Goal: Task Accomplishment & Management: Use online tool/utility

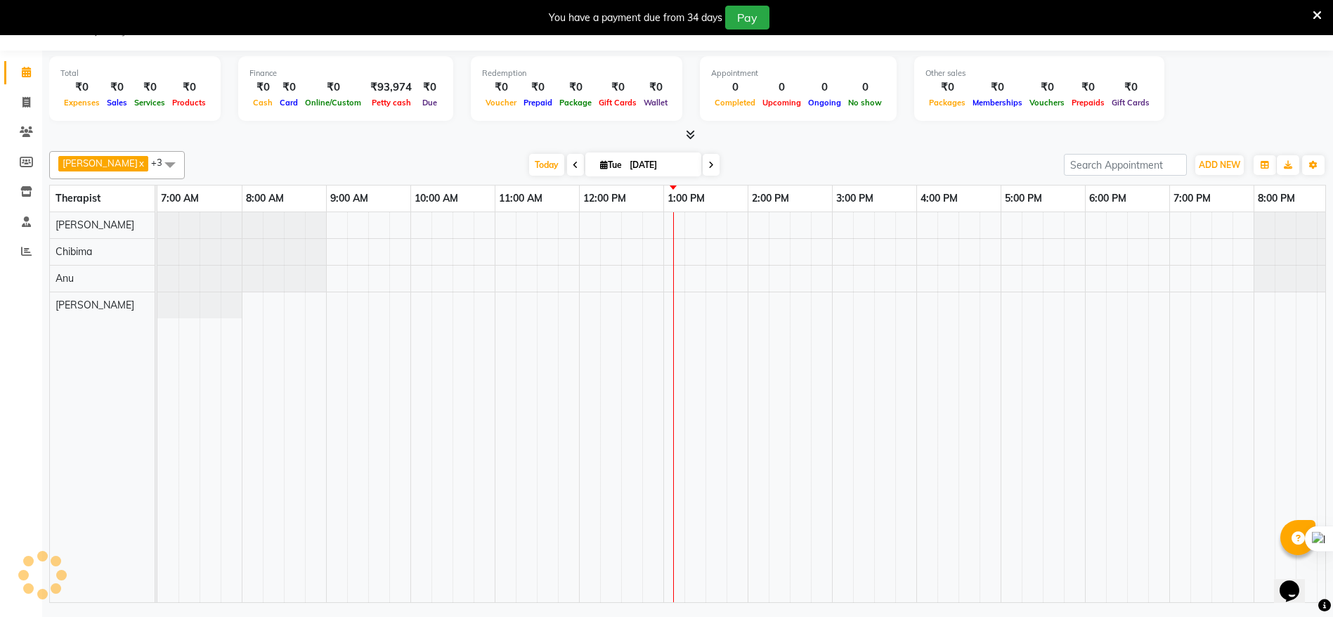
scroll to position [35, 0]
click at [22, 202] on link "Inventory" at bounding box center [21, 192] width 34 height 23
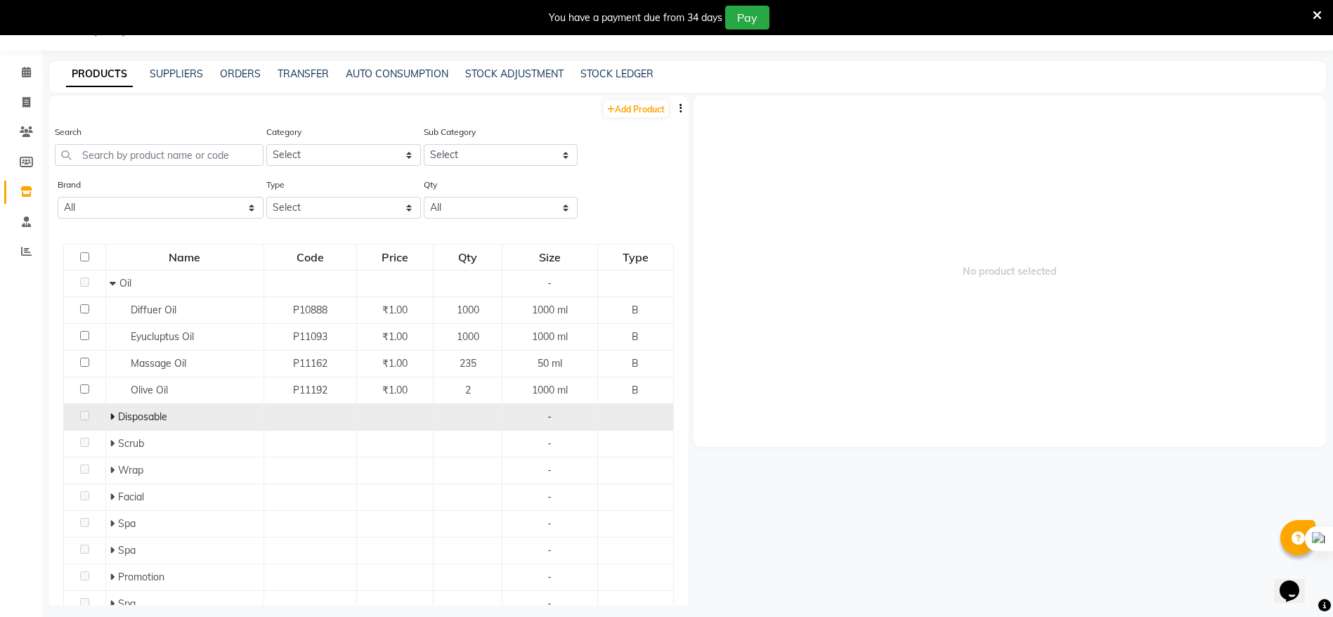
click at [115, 420] on span at bounding box center [114, 416] width 8 height 13
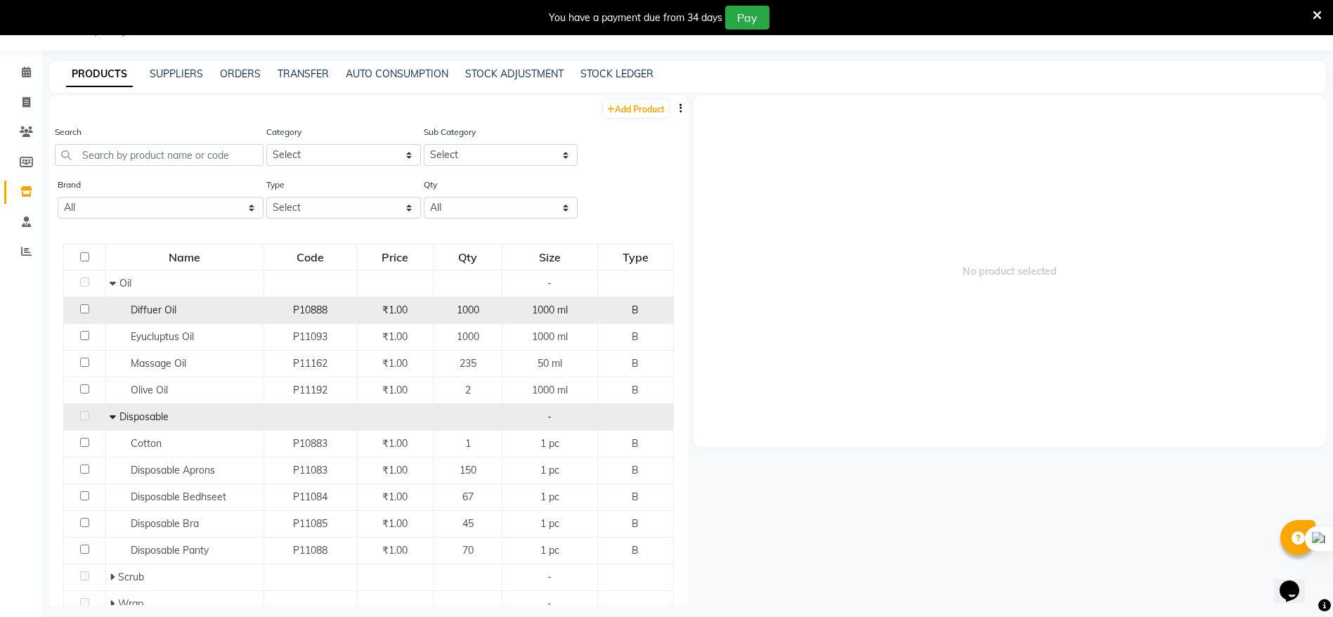
click at [82, 306] on input "checkbox" at bounding box center [84, 308] width 9 height 9
checkbox input "true"
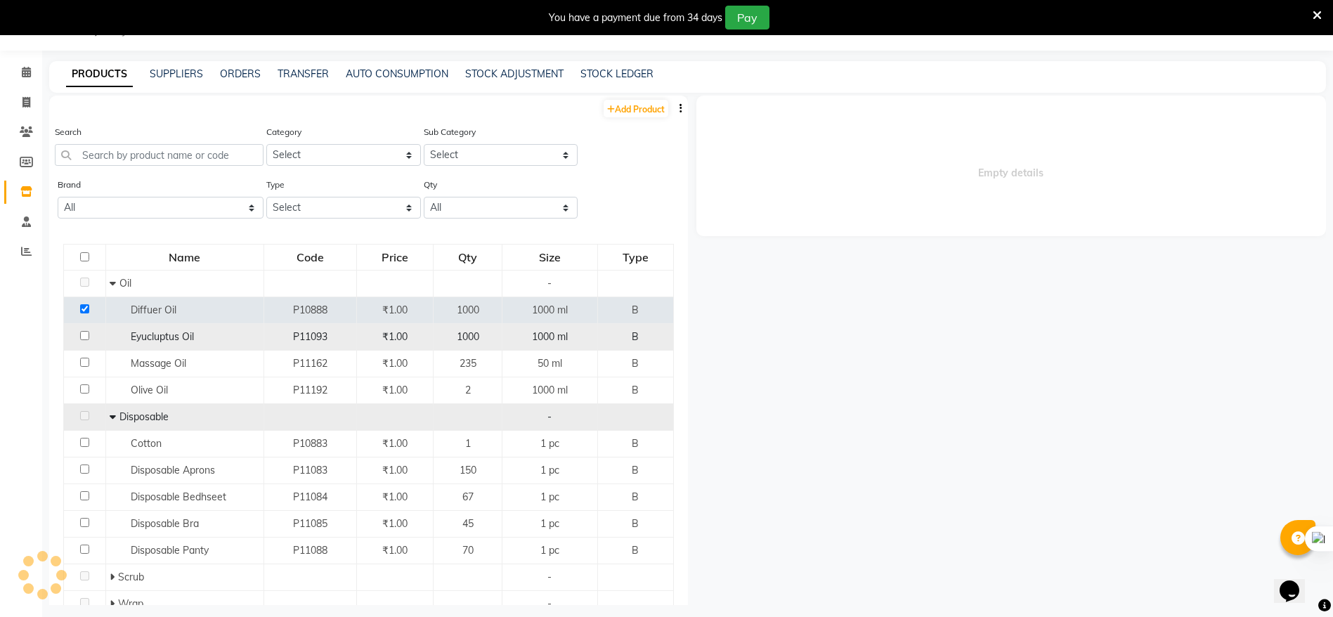
select select
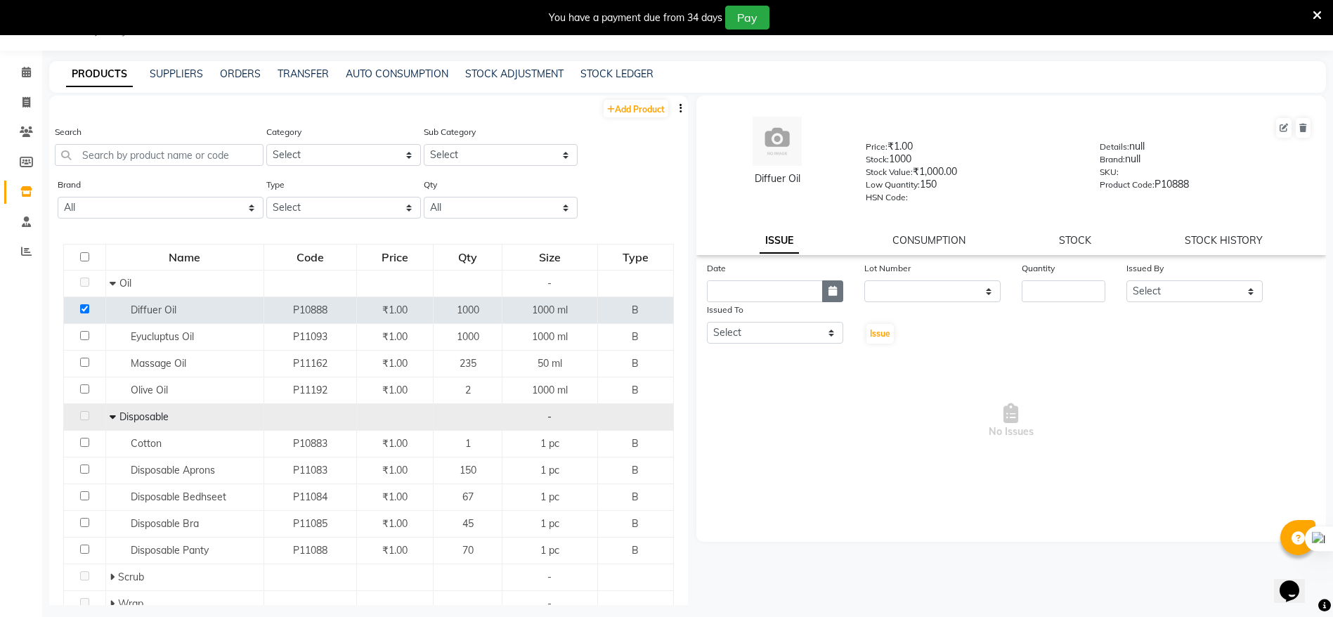
click at [836, 288] on icon "button" at bounding box center [833, 291] width 8 height 10
select select "9"
select select "2025"
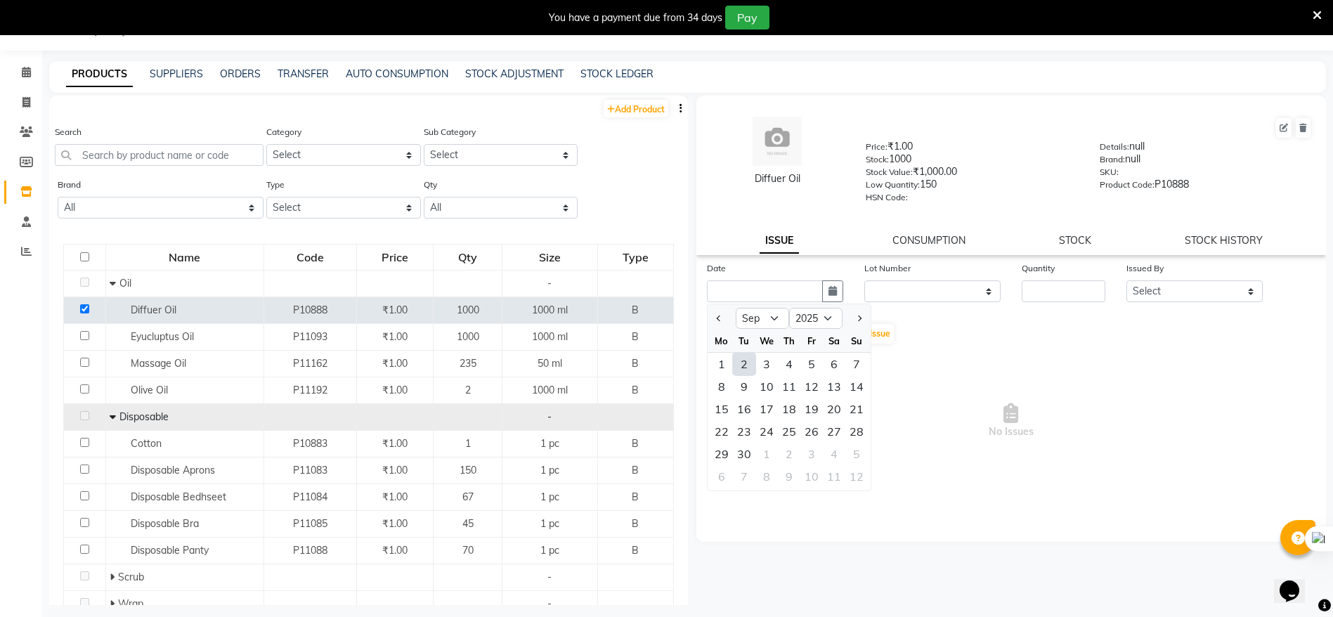
click at [746, 359] on div "2" at bounding box center [744, 364] width 22 height 22
type input "[DATE]"
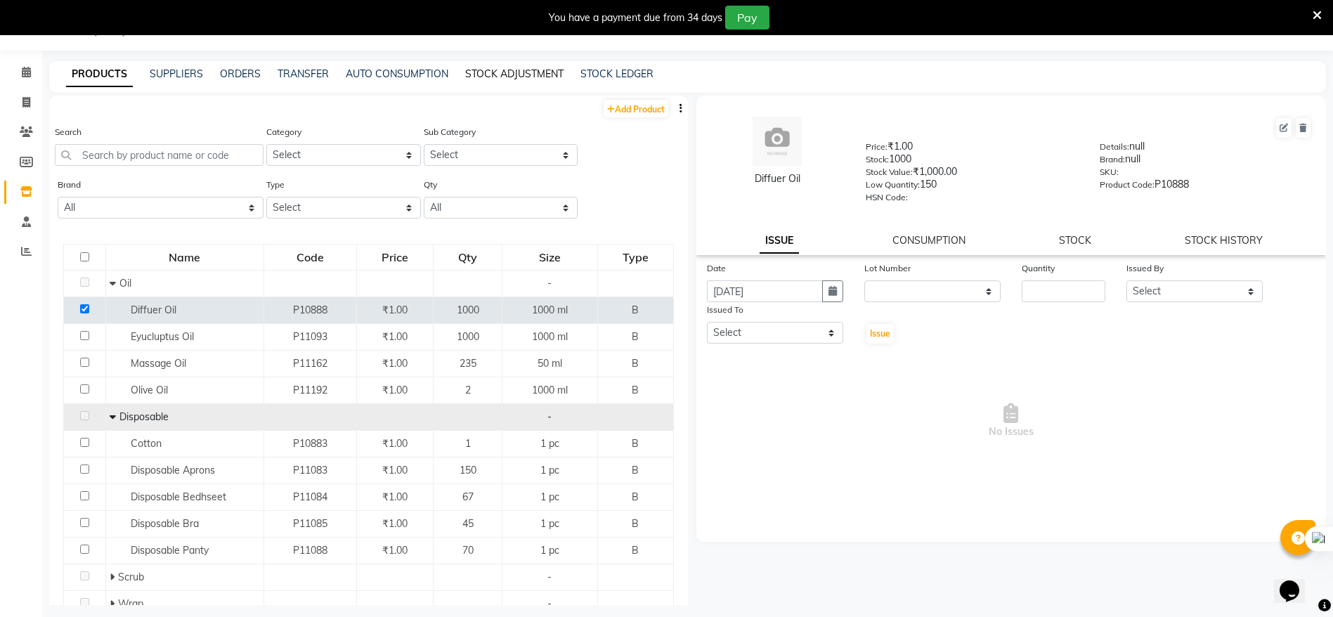
click at [526, 74] on link "STOCK ADJUSTMENT" at bounding box center [514, 73] width 98 height 13
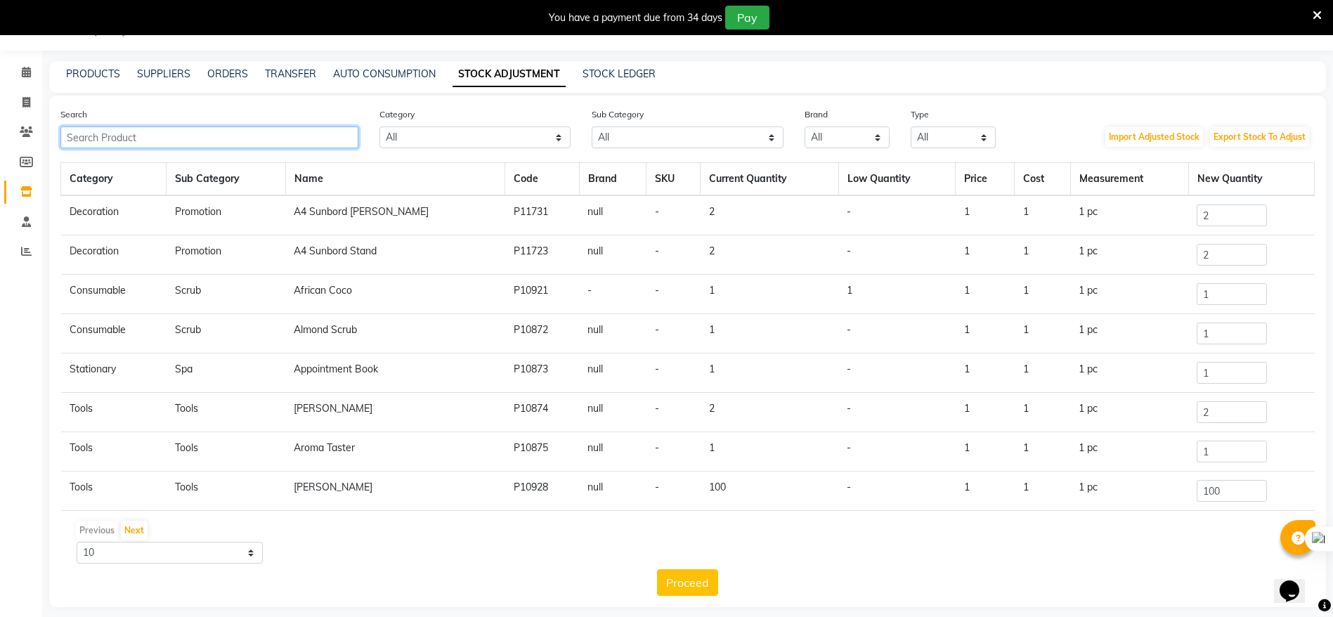
click at [136, 136] on input "text" at bounding box center [209, 138] width 298 height 22
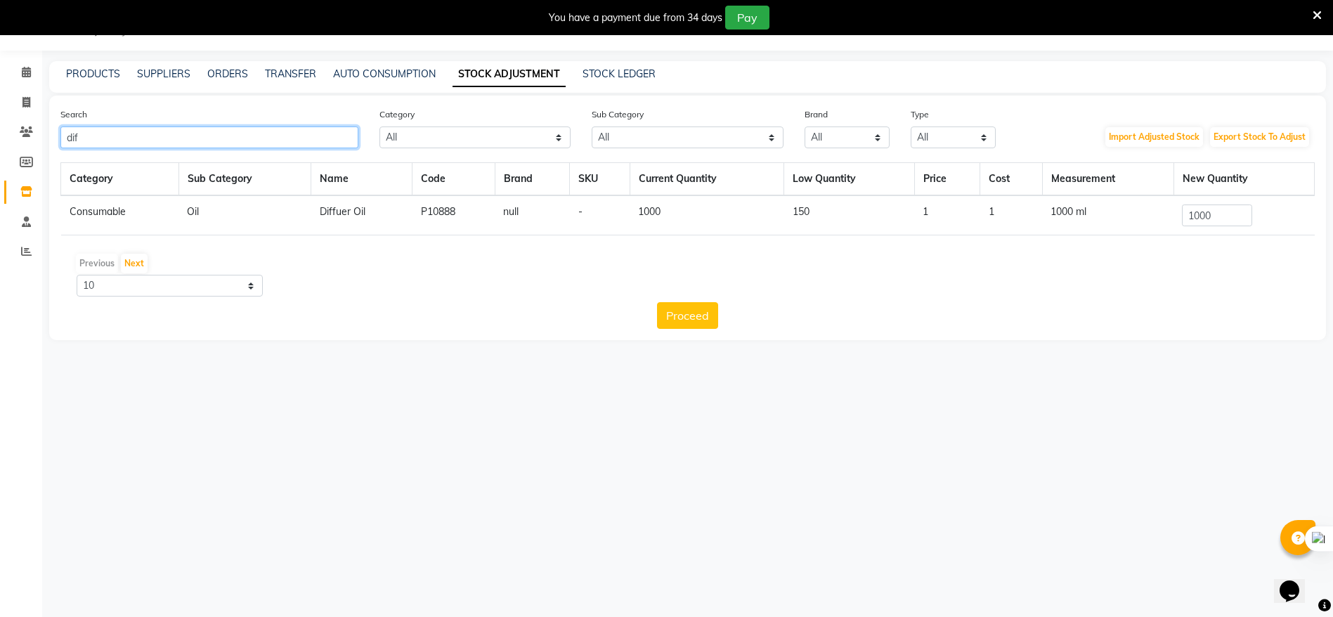
type input "dif"
click at [1229, 219] on input "1000" at bounding box center [1217, 216] width 70 height 22
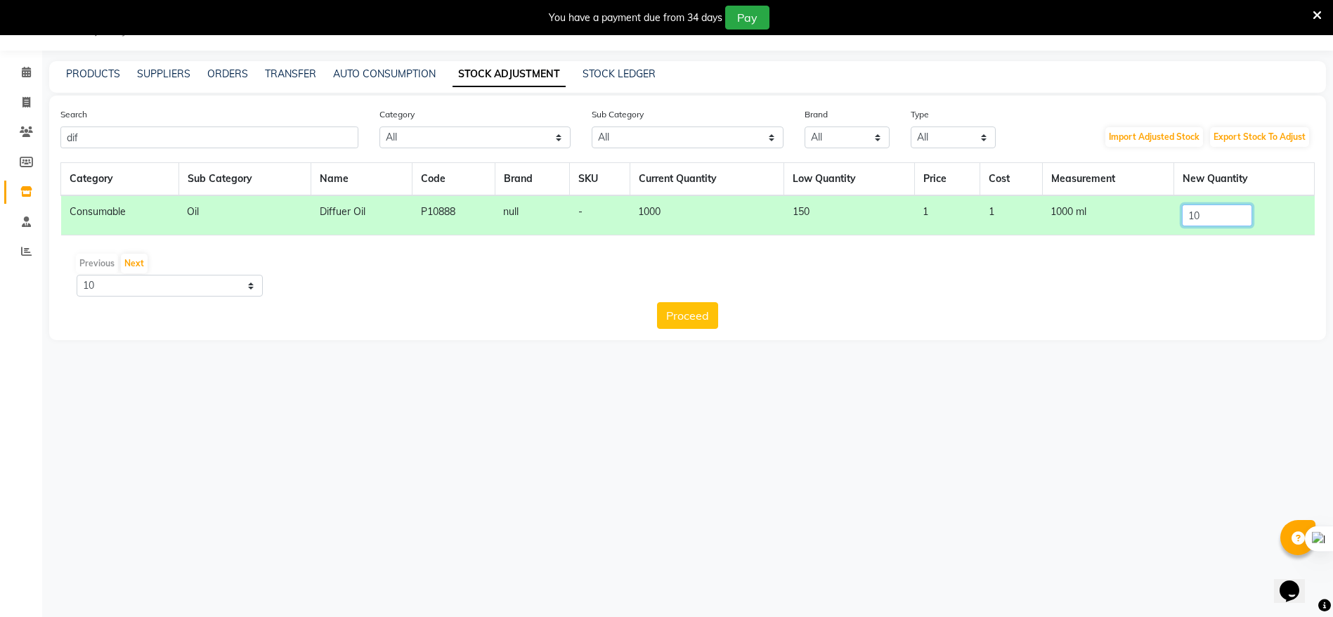
type input "1"
type input "0"
click at [688, 311] on button "Proceed" at bounding box center [687, 315] width 61 height 27
click at [725, 312] on button "Submit" at bounding box center [719, 315] width 56 height 27
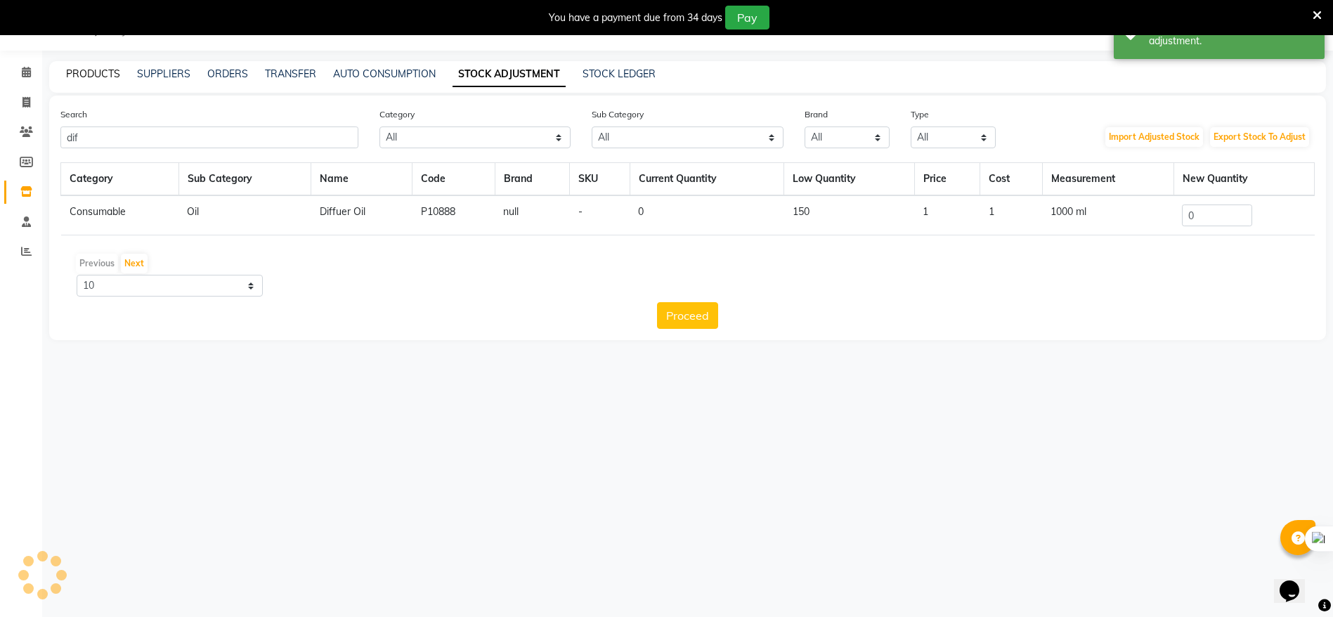
click at [105, 70] on link "PRODUCTS" at bounding box center [93, 73] width 54 height 13
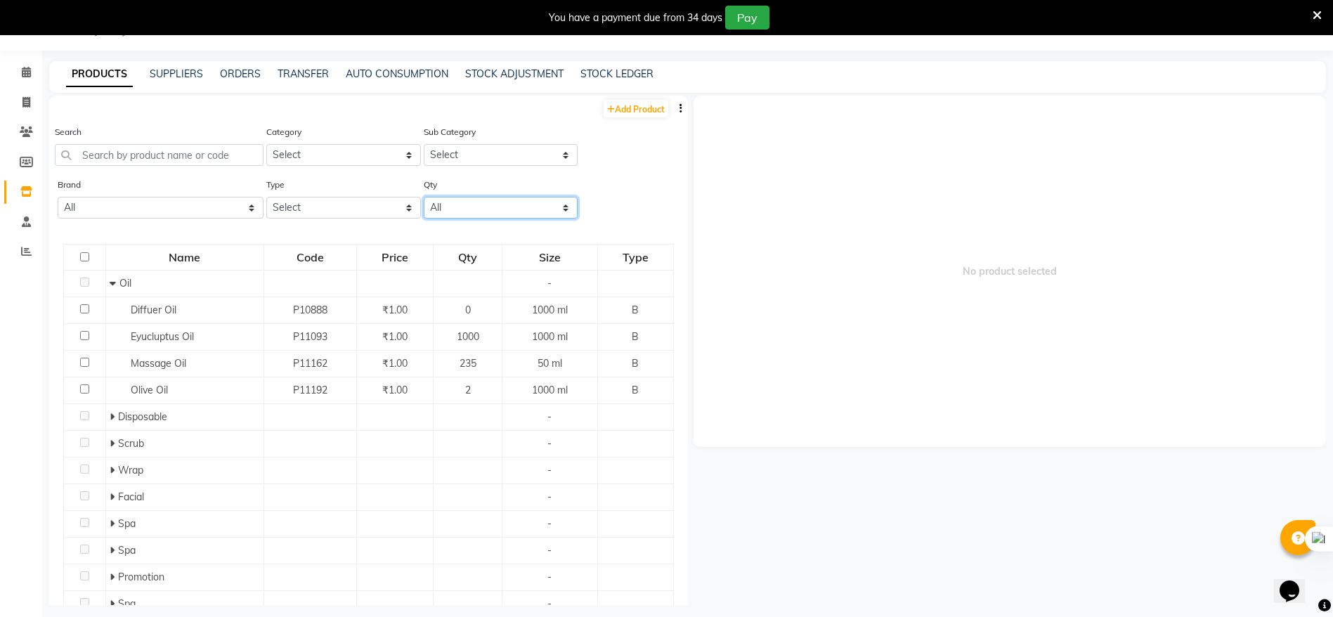
click at [441, 208] on select "All Low Out Of Stock" at bounding box center [501, 208] width 154 height 22
click at [457, 211] on select "All Low Out Of Stock" at bounding box center [501, 208] width 154 height 22
click at [498, 75] on link "STOCK ADJUSTMENT" at bounding box center [514, 73] width 98 height 13
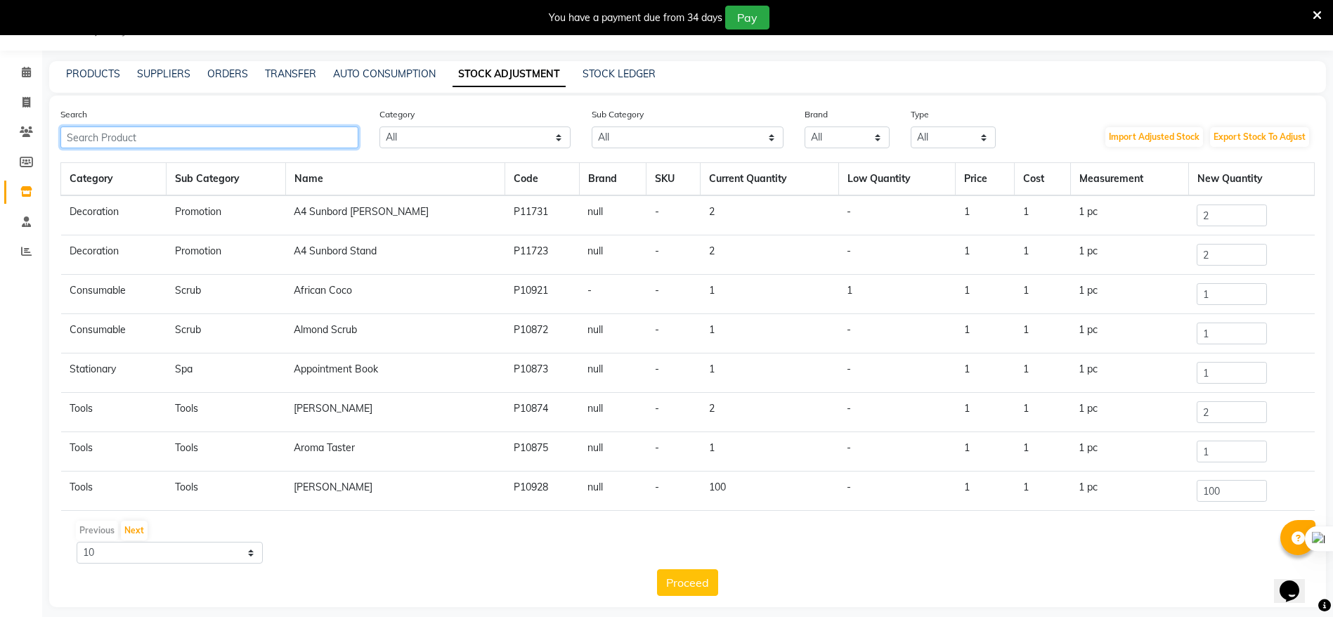
click at [137, 138] on input "text" at bounding box center [209, 138] width 298 height 22
click at [22, 69] on icon at bounding box center [26, 72] width 9 height 11
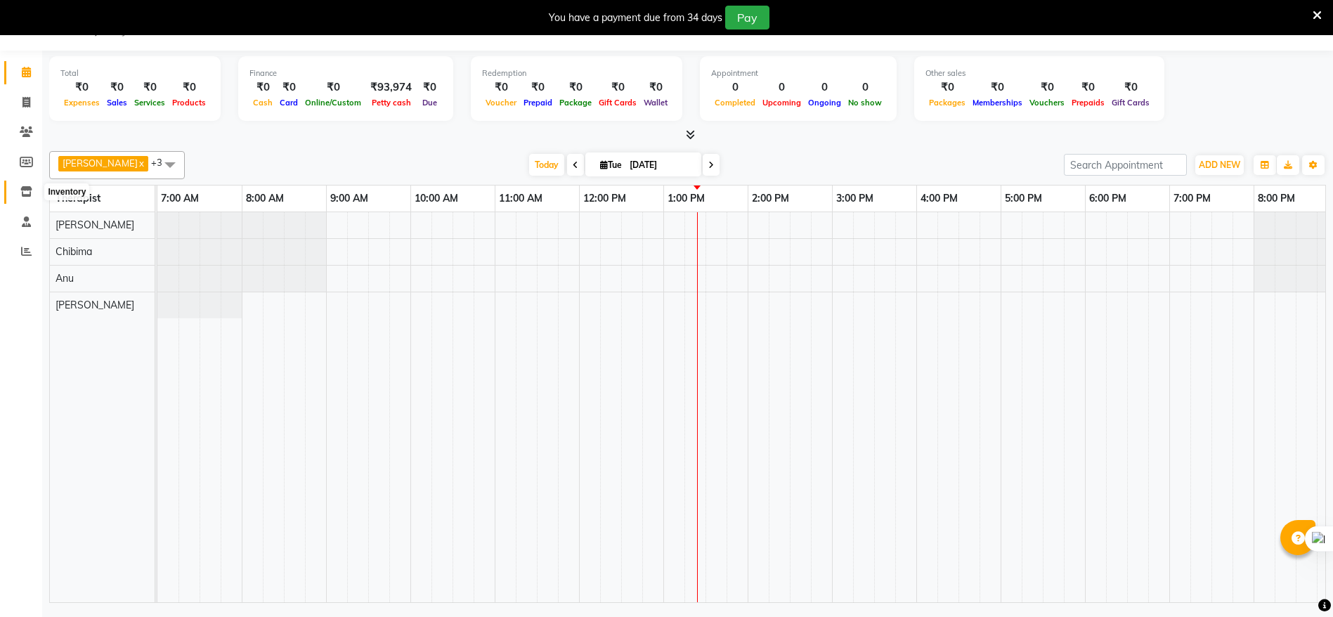
click at [25, 197] on span at bounding box center [26, 192] width 25 height 16
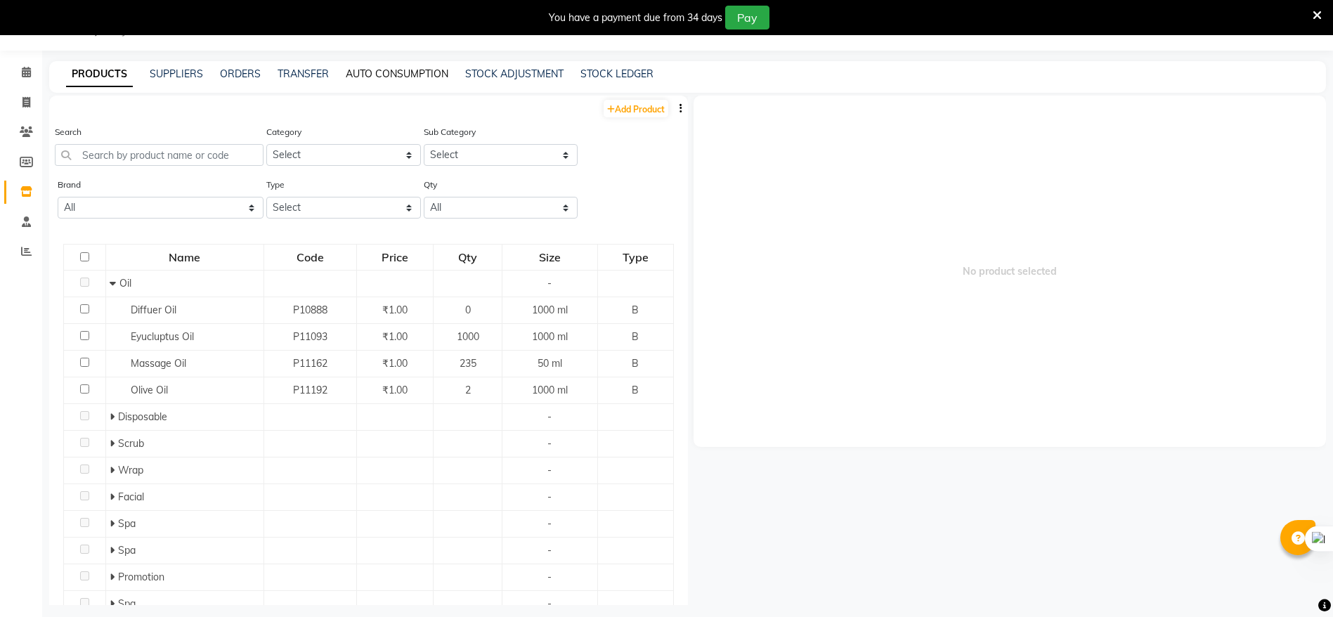
click at [438, 69] on link "AUTO CONSUMPTION" at bounding box center [397, 73] width 103 height 13
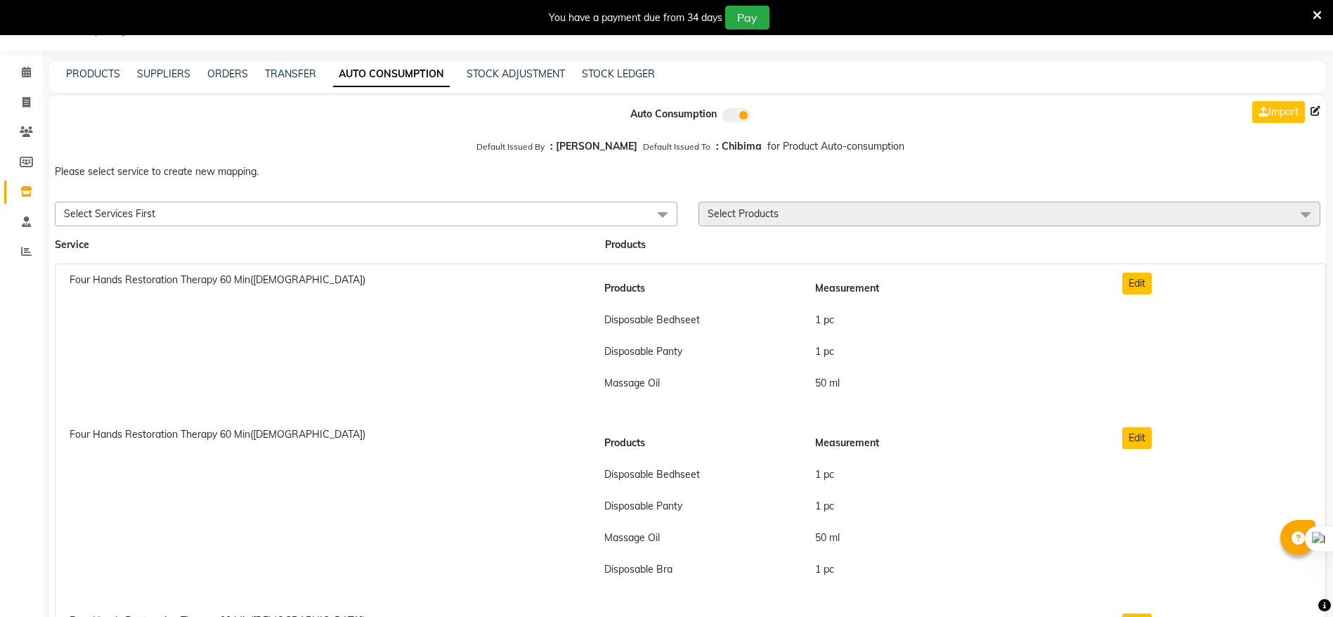
click at [714, 217] on span "Select Products" at bounding box center [743, 213] width 71 height 13
click at [1305, 210] on span at bounding box center [1306, 215] width 28 height 27
click at [91, 210] on span "Select Services First" at bounding box center [109, 213] width 91 height 13
